Goal: Navigation & Orientation: Find specific page/section

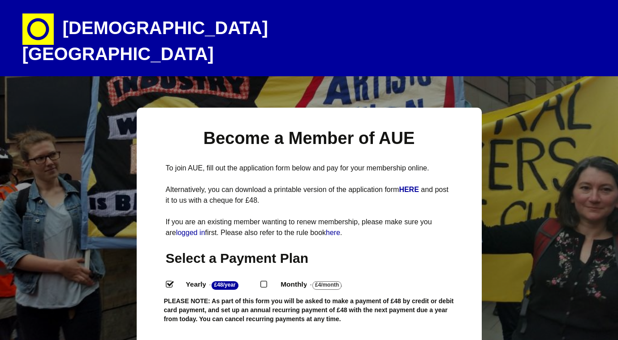
select select
click at [97, 33] on h1 "[DEMOGRAPHIC_DATA][GEOGRAPHIC_DATA]" at bounding box center [179, 38] width 314 height 76
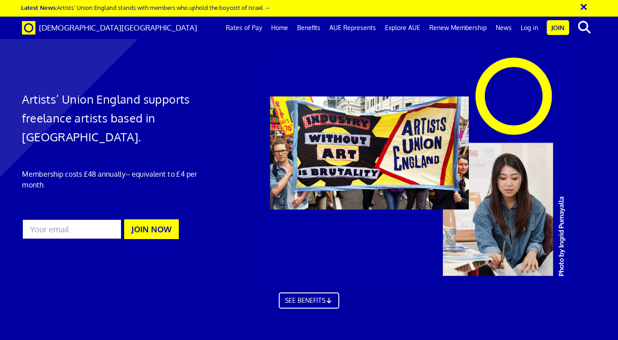
scroll to position [0, 4]
click at [535, 28] on link "Log in" at bounding box center [530, 28] width 26 height 22
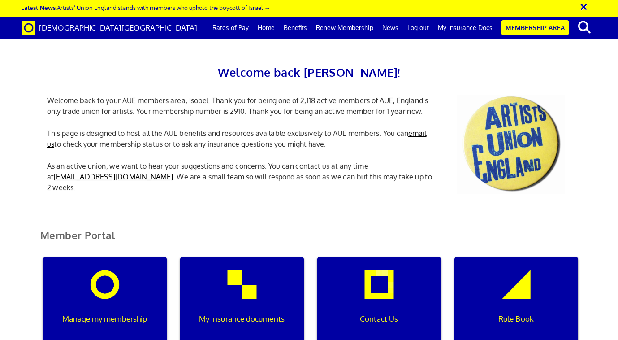
click at [329, 29] on link "Renew Membership" at bounding box center [345, 28] width 66 height 22
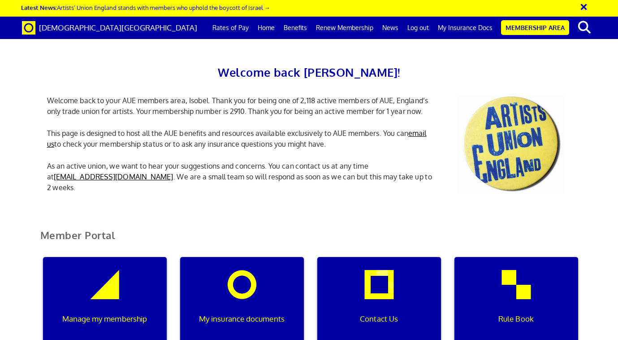
scroll to position [0, 3]
click at [466, 35] on link "My Insurance Docs" at bounding box center [466, 28] width 64 height 22
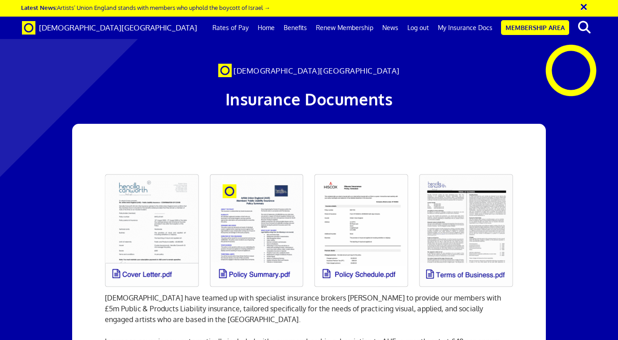
click at [584, 5] on button "×" at bounding box center [590, 5] width 22 height 15
